Goal: Find specific page/section: Find specific page/section

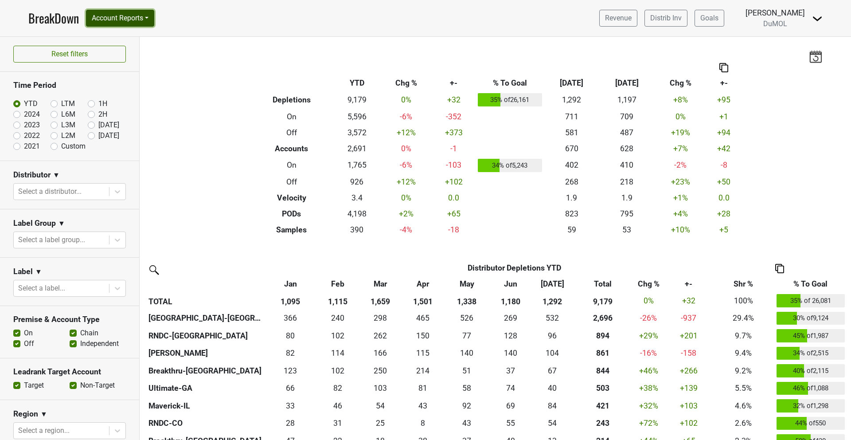
click at [117, 15] on button "Account Reports" at bounding box center [120, 18] width 68 height 17
click at [115, 35] on link "SuperRanker" at bounding box center [125, 38] width 78 height 14
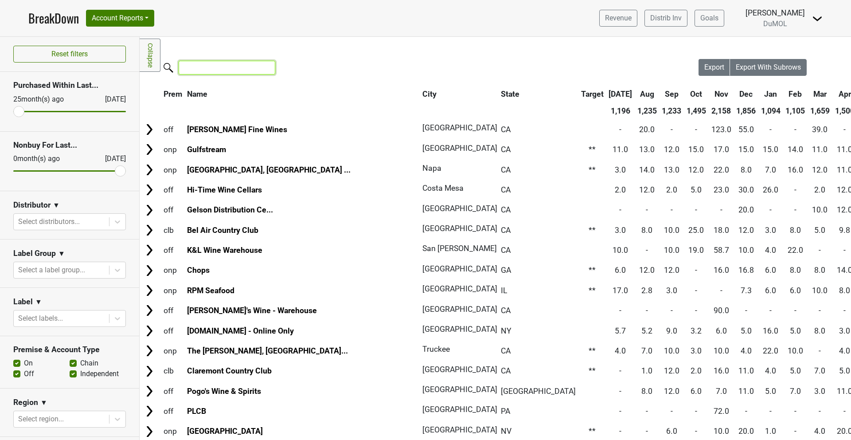
click at [236, 65] on input "search" at bounding box center [227, 68] width 97 height 14
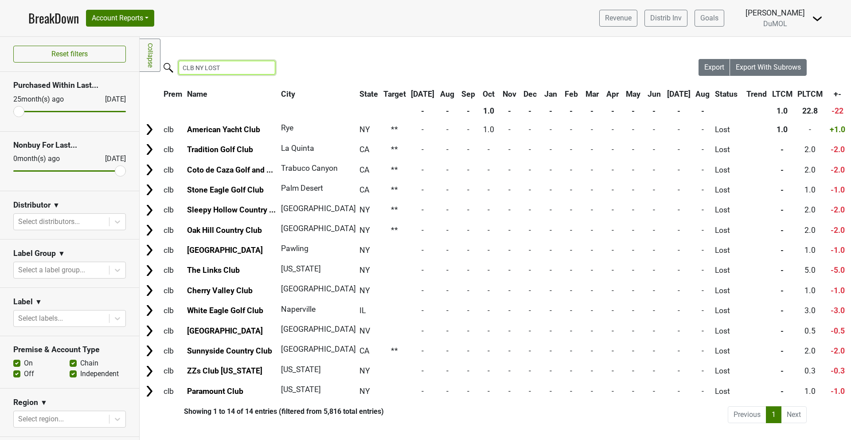
click at [202, 70] on input "CLB NY LOST" at bounding box center [227, 68] width 97 height 14
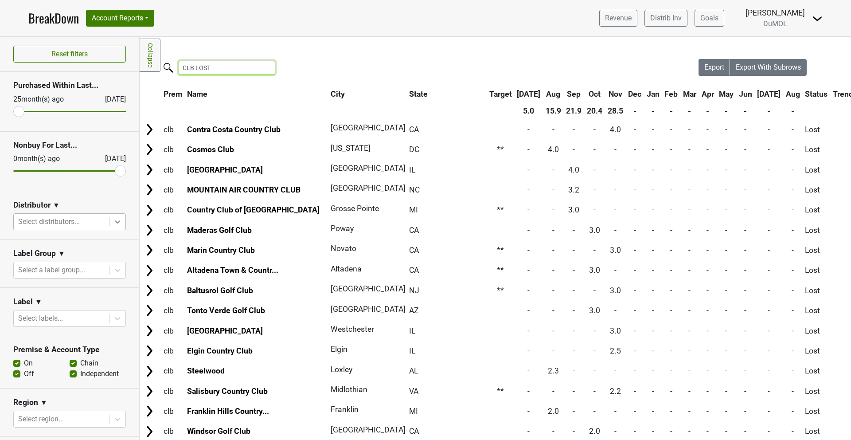
type input "CLB LOST"
click at [110, 223] on div at bounding box center [117, 222] width 16 height 16
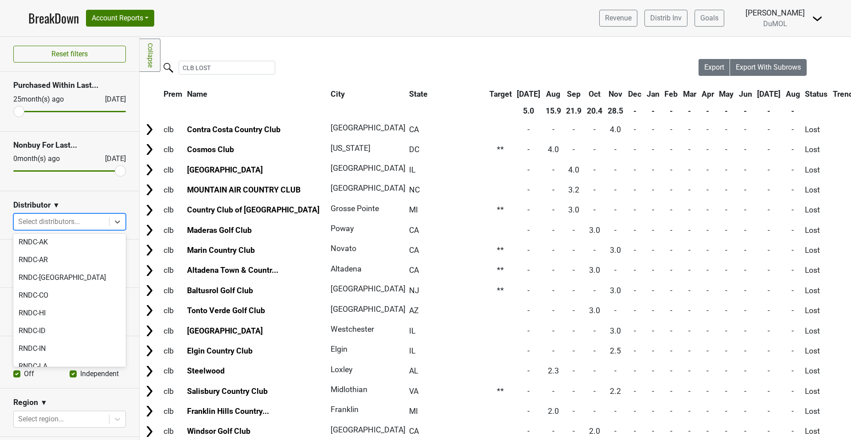
scroll to position [917, 0]
click at [65, 414] on div "[PERSON_NAME]" at bounding box center [69, 423] width 113 height 18
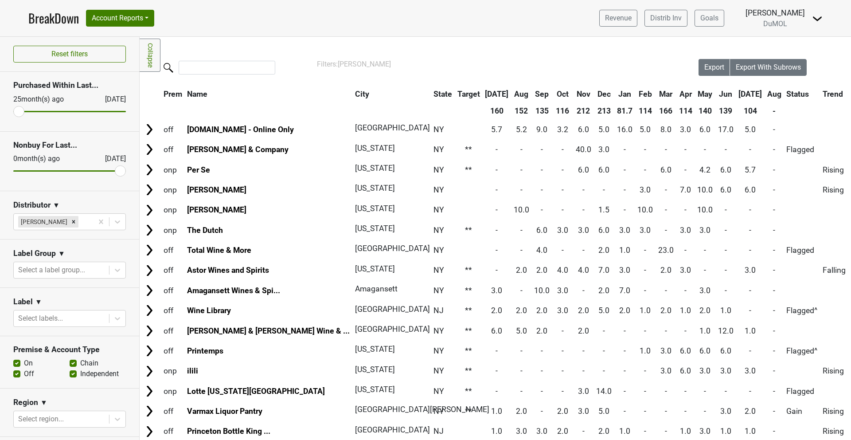
click at [55, 22] on link "BreakDown" at bounding box center [53, 18] width 51 height 19
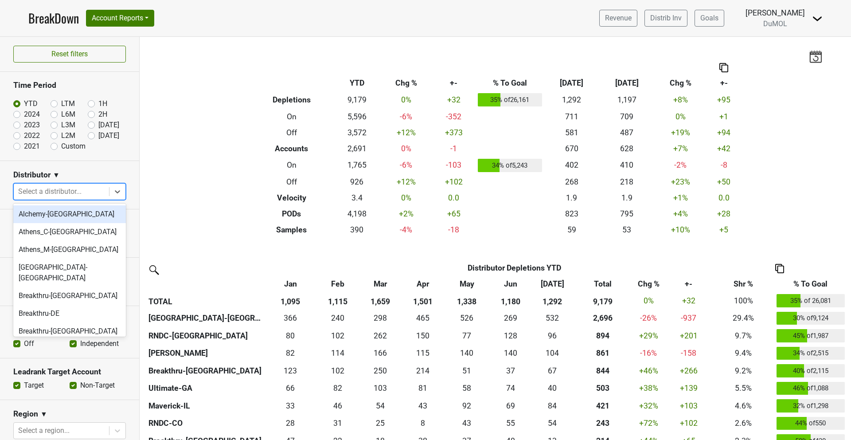
click at [120, 191] on icon at bounding box center [117, 191] width 5 height 3
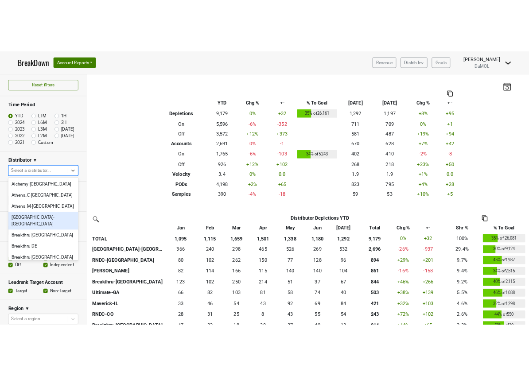
scroll to position [917, 0]
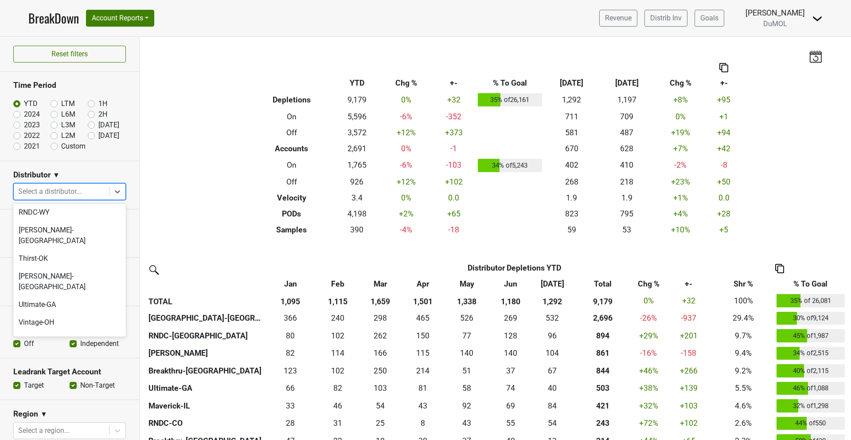
click at [57, 384] on div "[PERSON_NAME]" at bounding box center [69, 393] width 113 height 18
